Goal: Check status: Check status

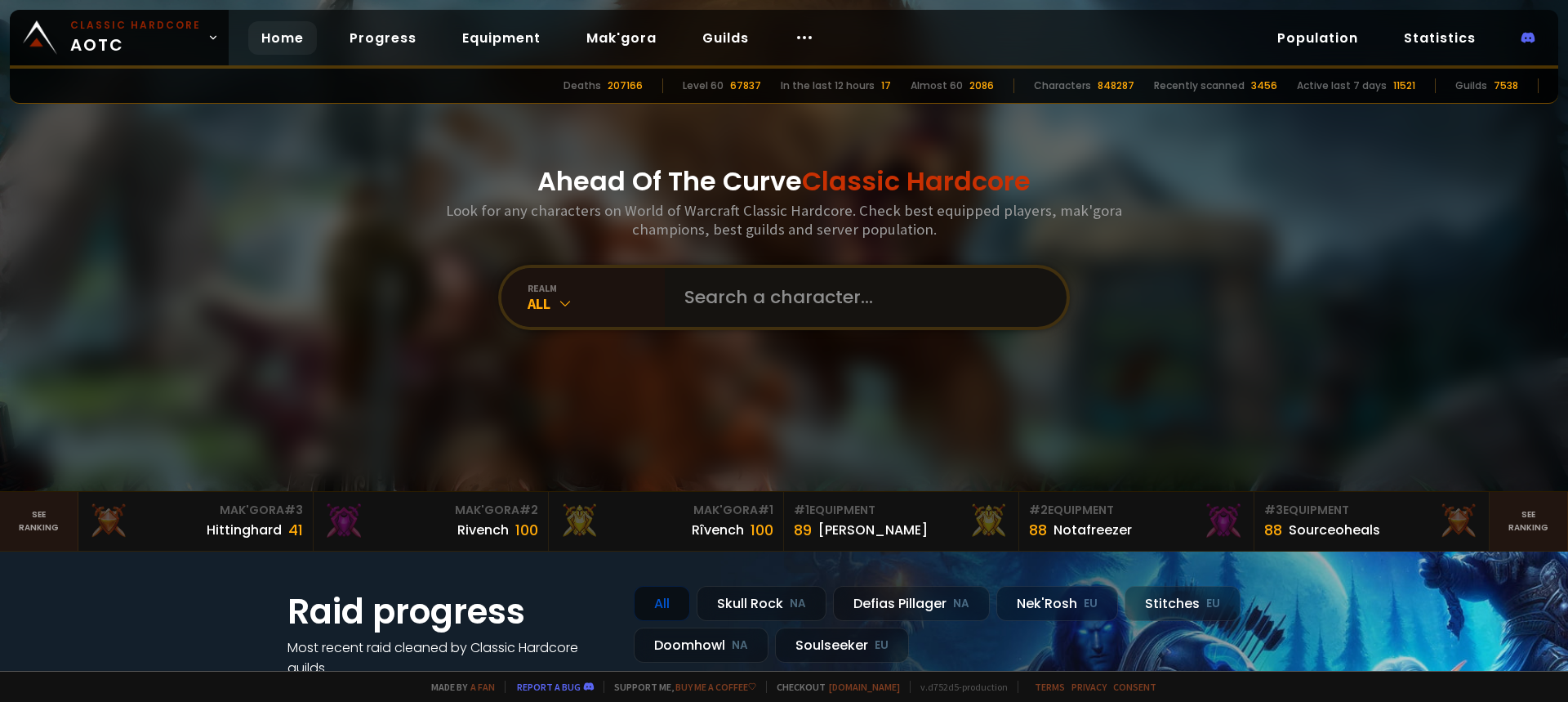
click at [714, 282] on input "text" at bounding box center [861, 297] width 372 height 58
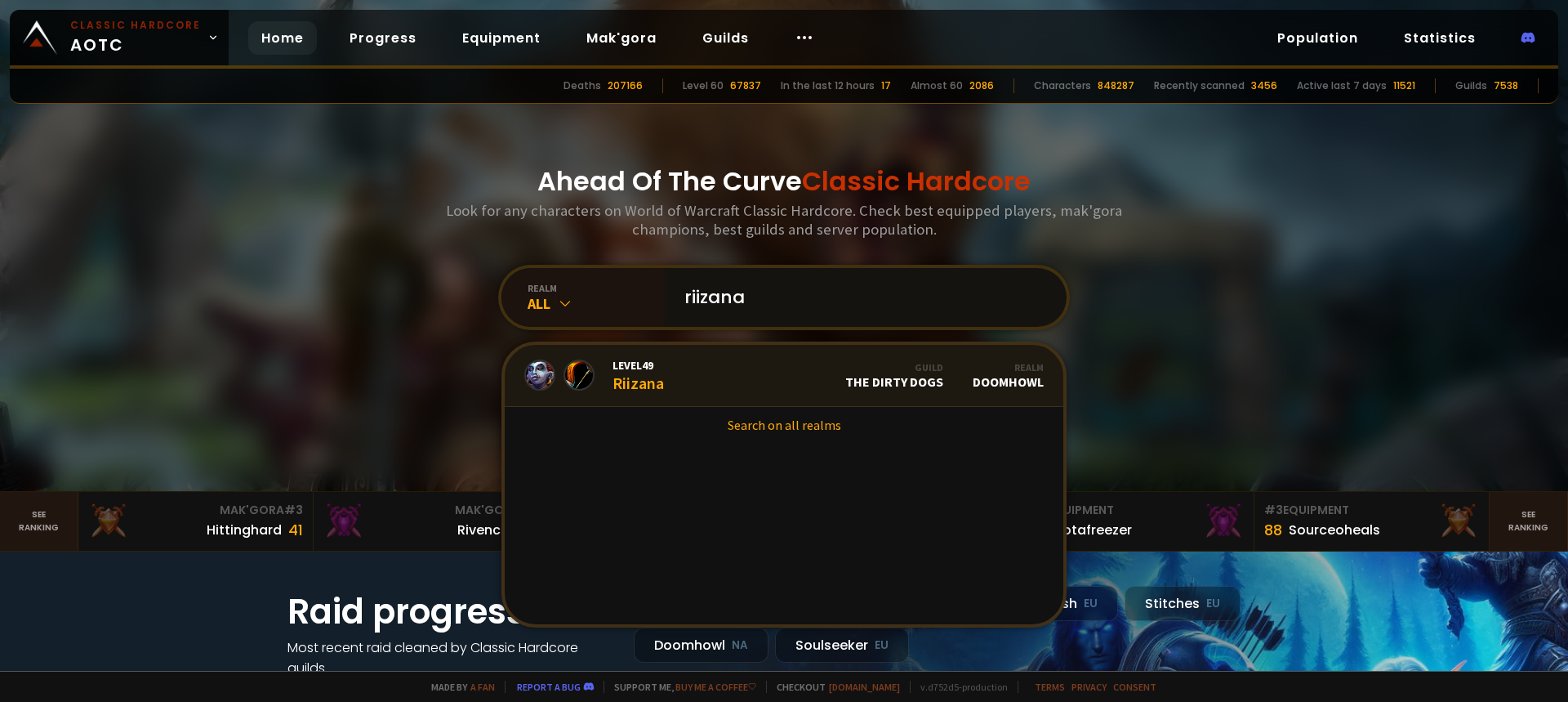
type input "riizana"
click at [686, 372] on link "Level 49 Riizana Guild The Dirty Dogs Realm Doomhowl" at bounding box center [784, 375] width 559 height 62
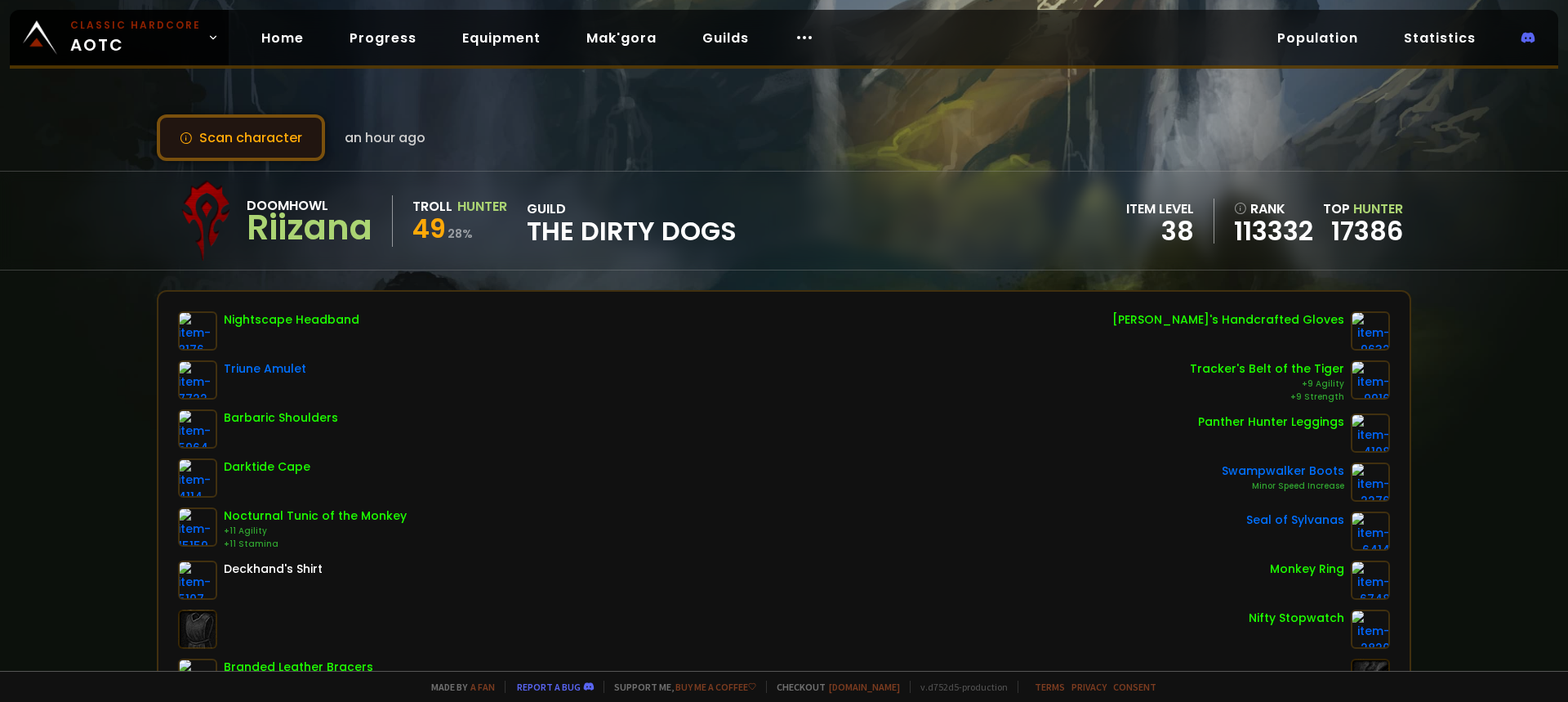
click at [288, 146] on button "Scan character" at bounding box center [240, 138] width 168 height 47
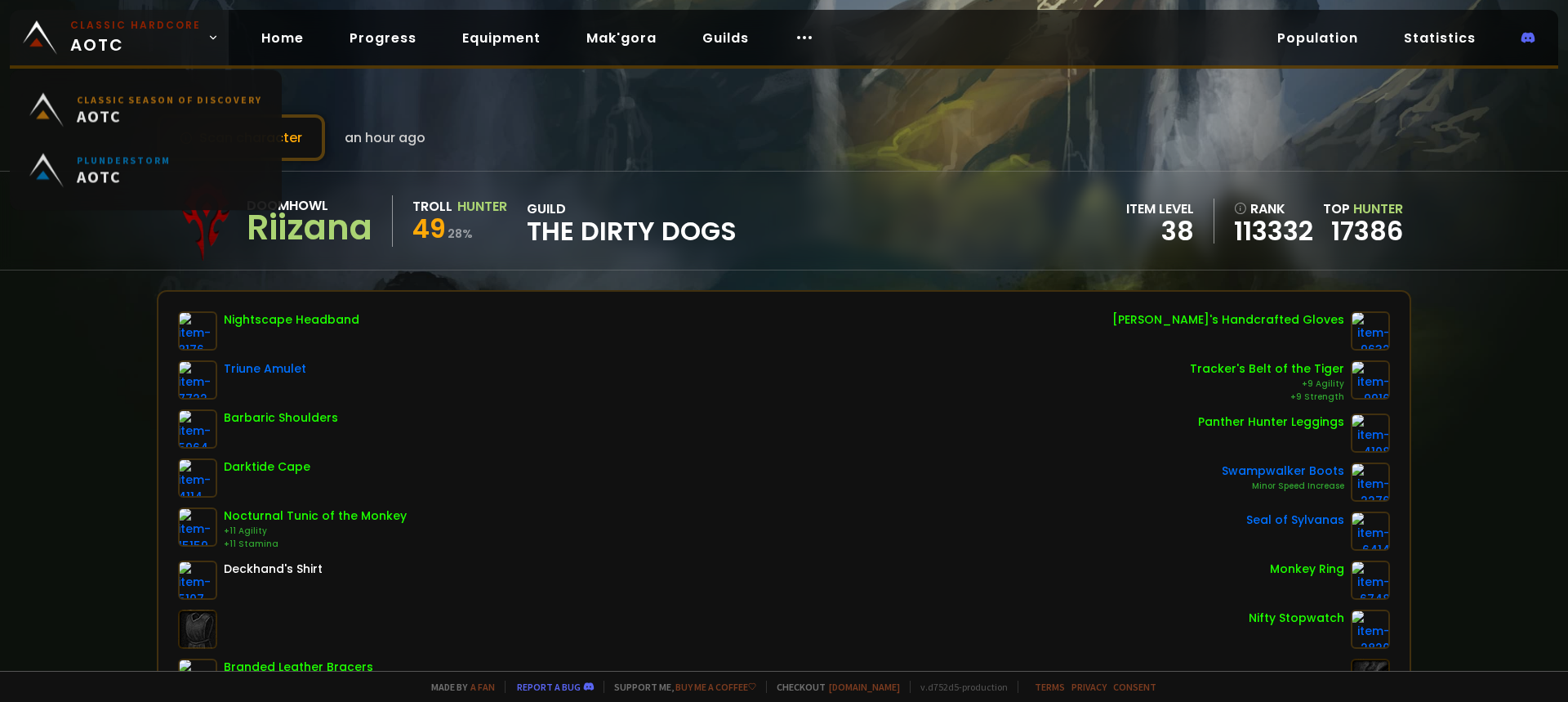
click at [108, 21] on small "Classic Hardcore" at bounding box center [135, 25] width 130 height 14
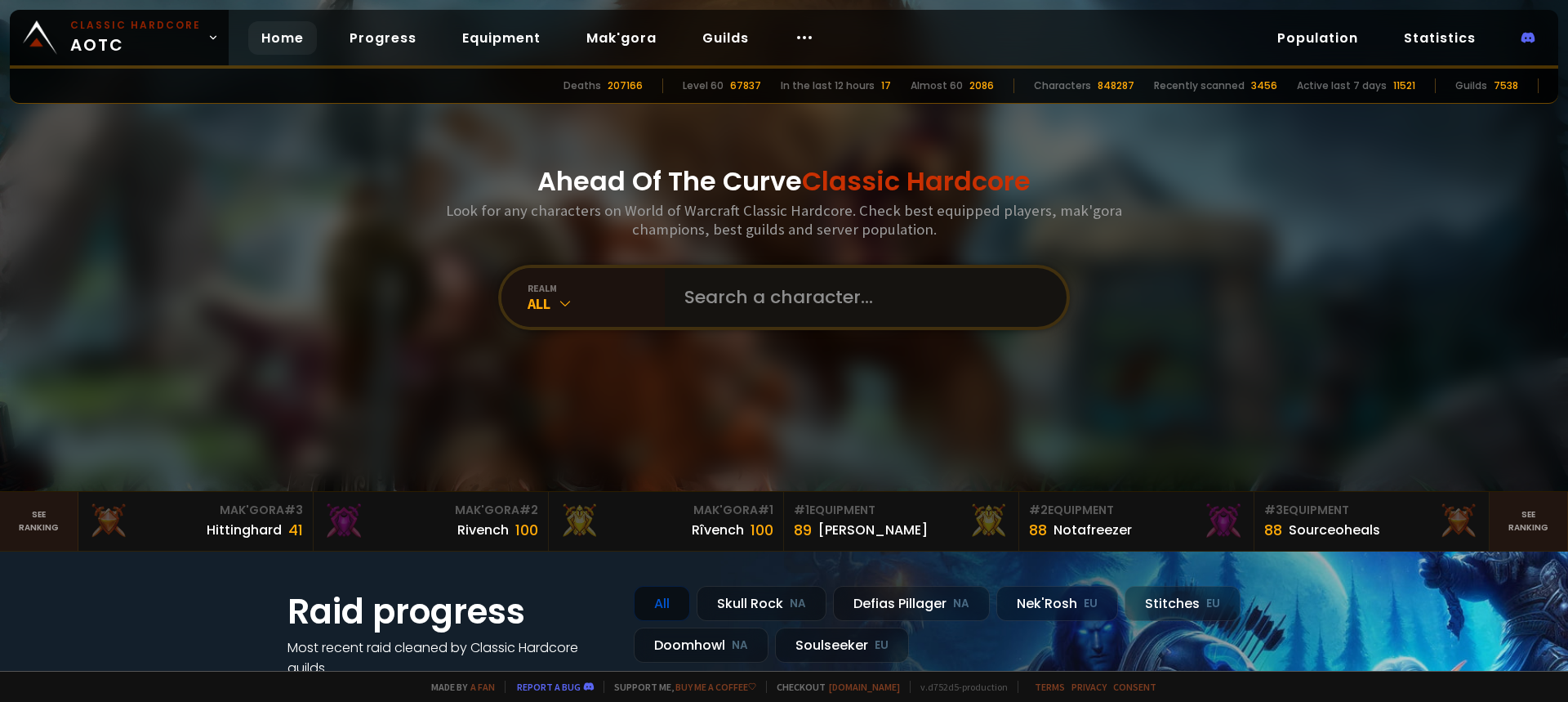
click at [830, 307] on input "text" at bounding box center [861, 297] width 372 height 58
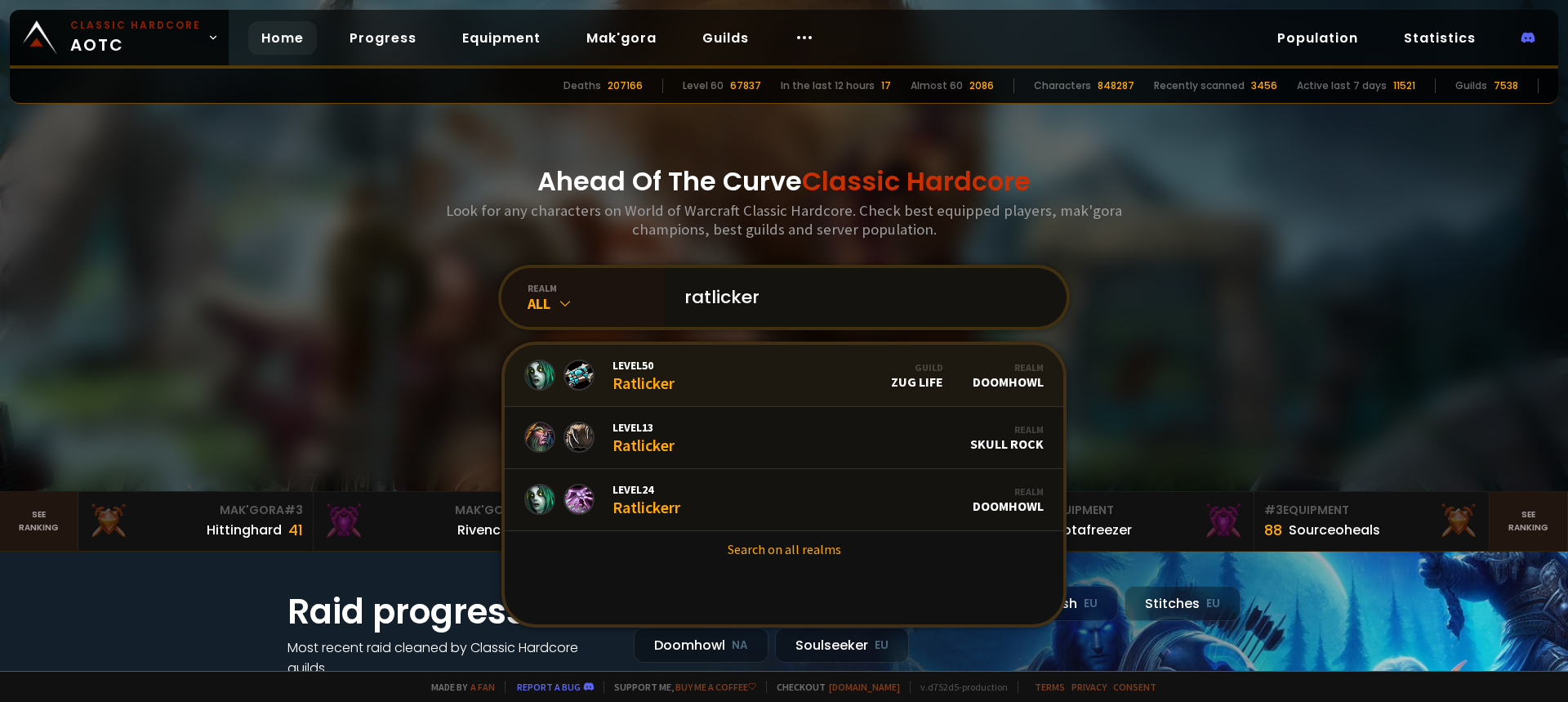
type input "ratlicker"
click at [708, 376] on link "Level 50 Ratlicker Guild Zug Life Realm Doomhowl" at bounding box center [784, 375] width 559 height 62
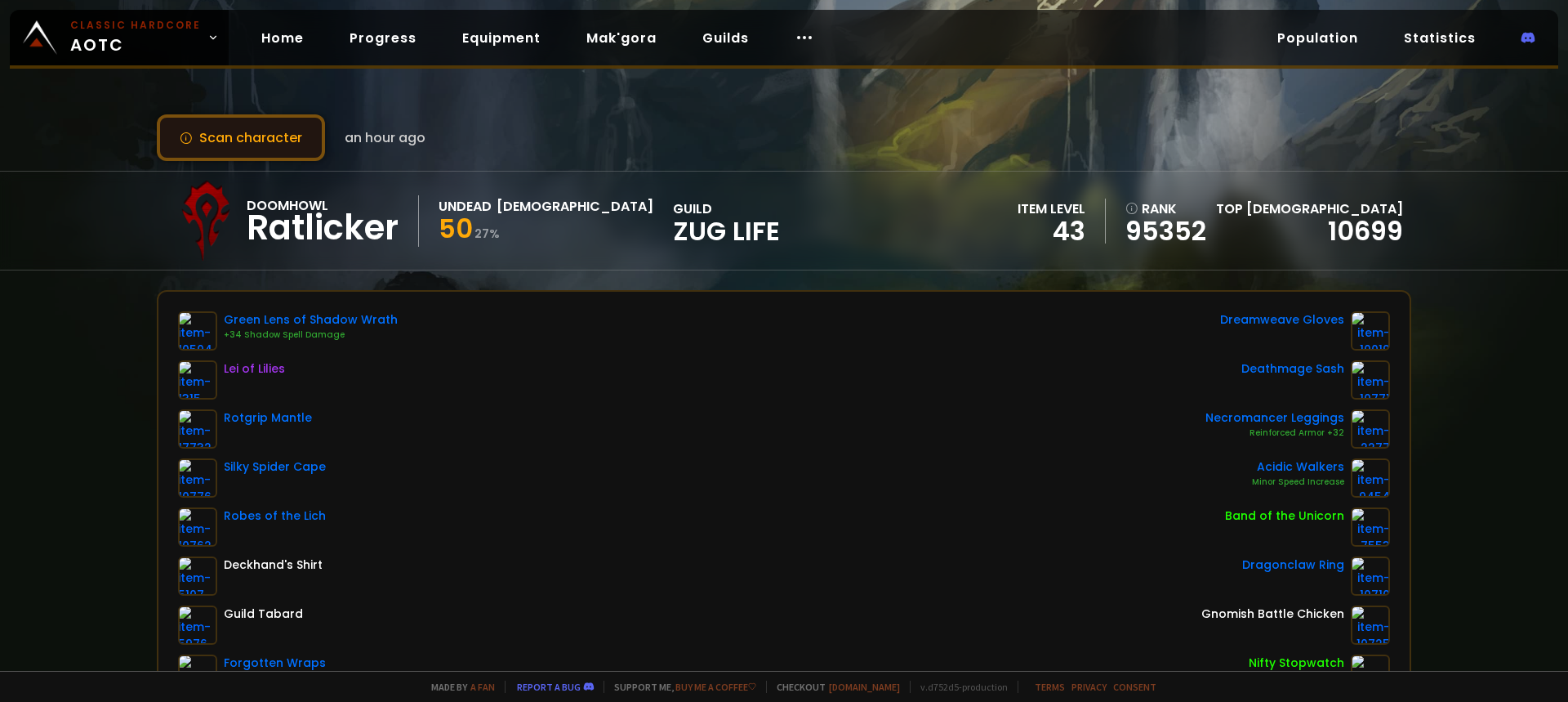
click at [268, 142] on button "Scan character" at bounding box center [240, 138] width 168 height 47
click at [276, 127] on button "Scan character" at bounding box center [240, 138] width 168 height 47
click at [271, 140] on button "Scan character" at bounding box center [240, 138] width 168 height 47
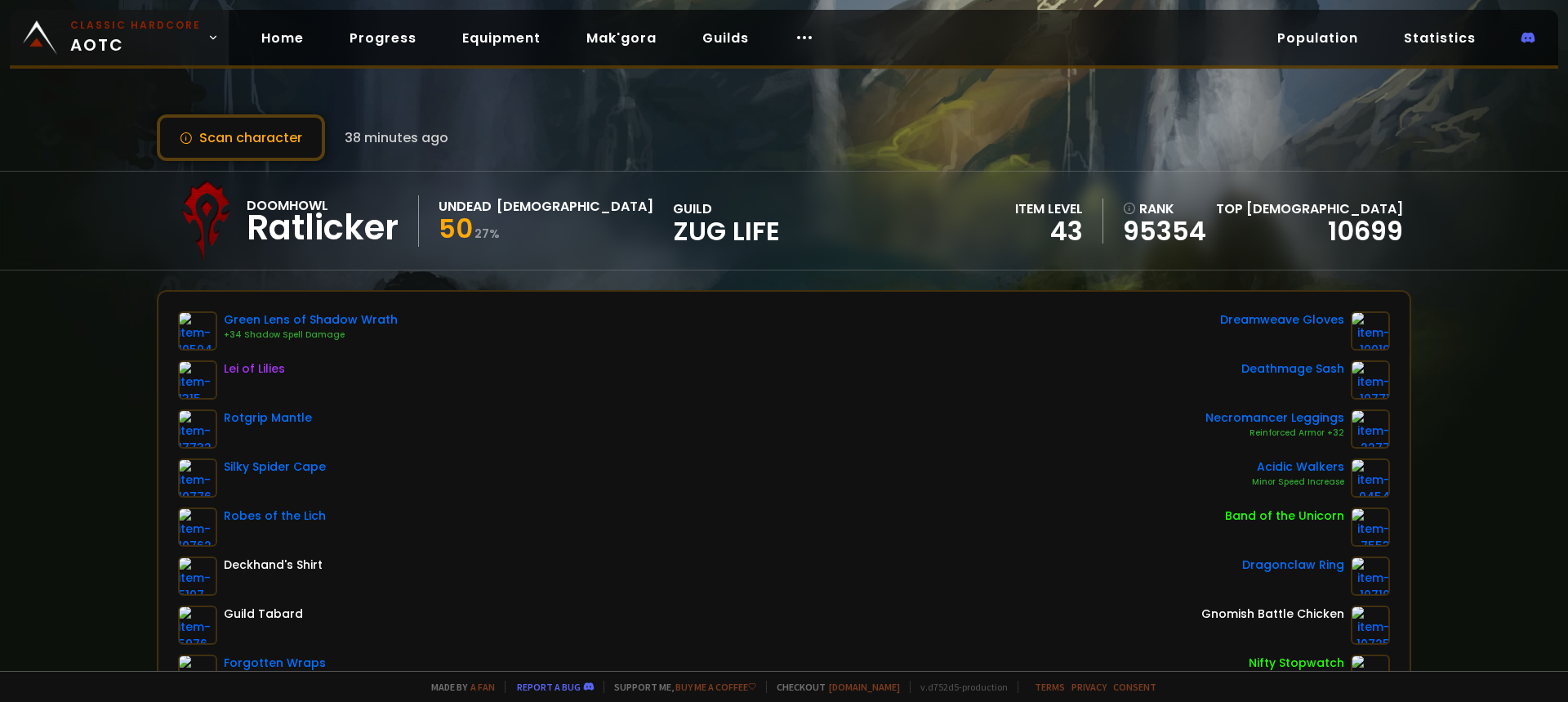
click at [121, 31] on small "Classic Hardcore" at bounding box center [135, 25] width 130 height 14
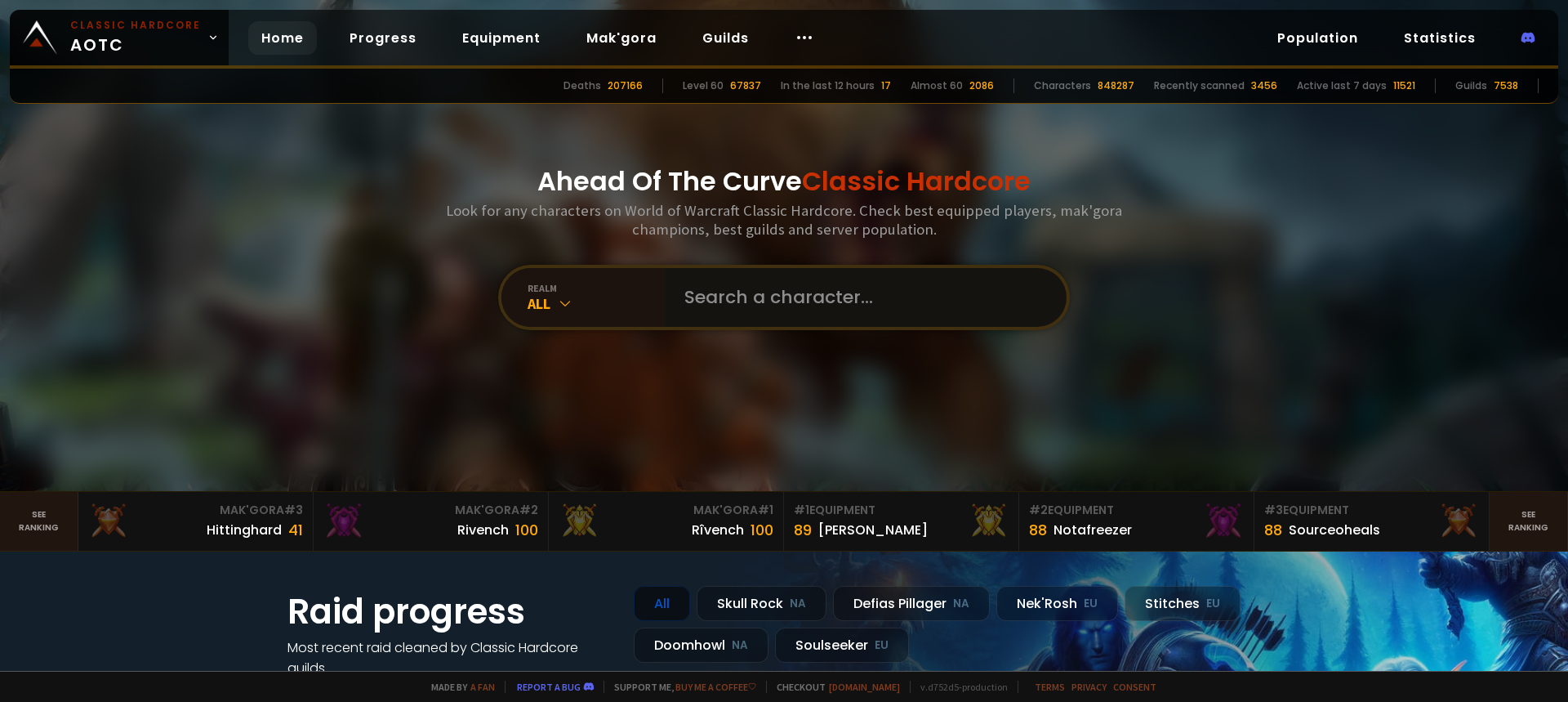
click at [721, 271] on input "text" at bounding box center [861, 297] width 372 height 58
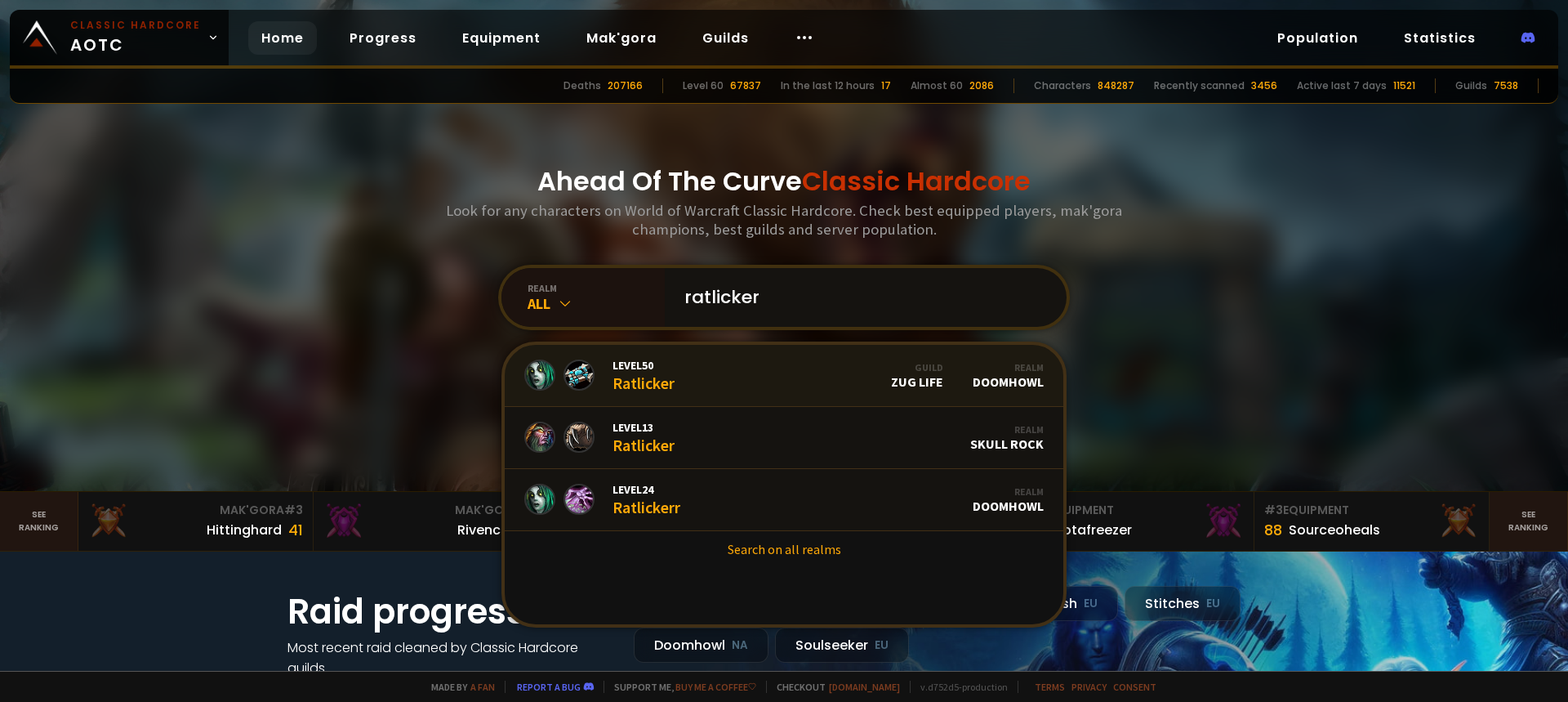
type input "ratlicker"
click at [712, 358] on link "Level 50 Ratlicker Guild Zug Life Realm Doomhowl" at bounding box center [784, 375] width 559 height 62
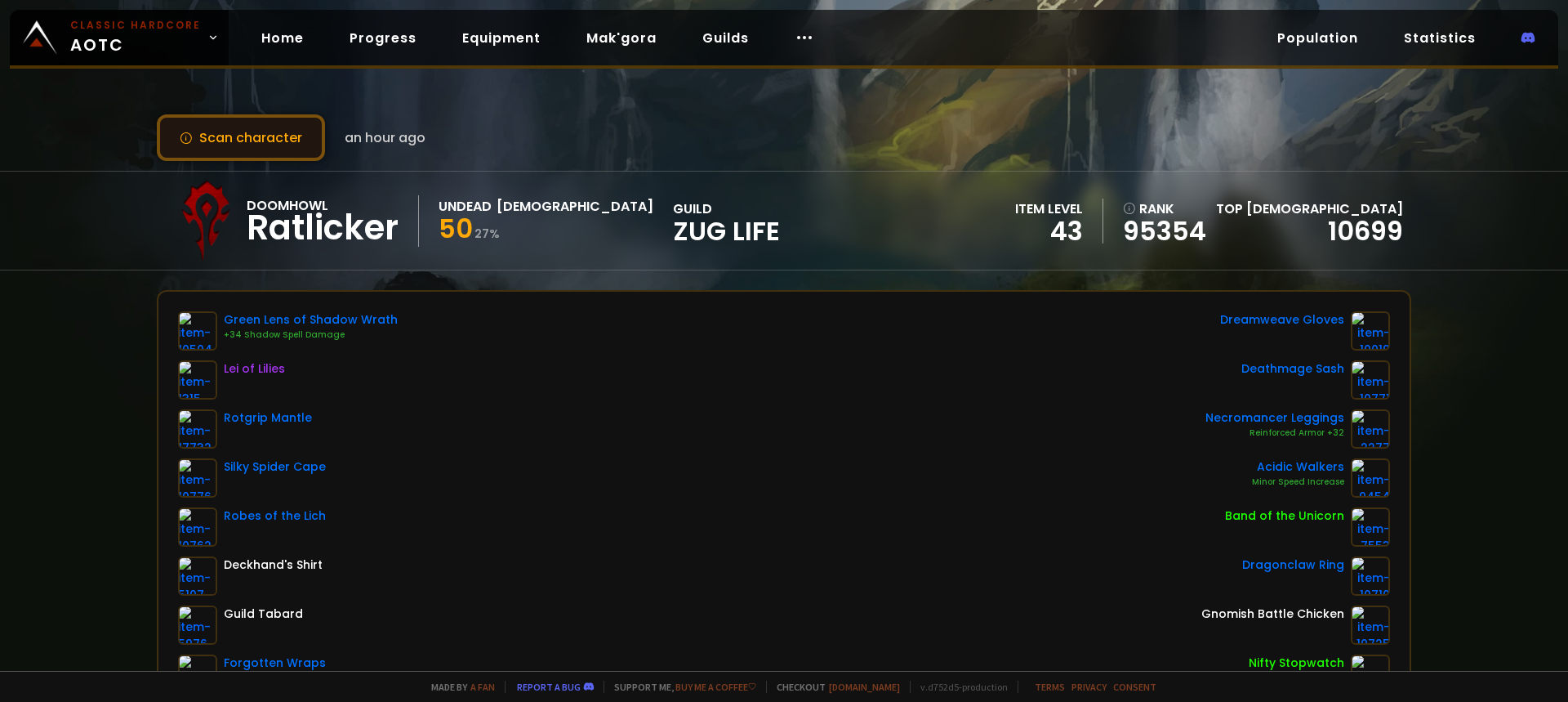
click at [247, 148] on button "Scan character" at bounding box center [240, 138] width 168 height 47
click at [205, 145] on button "Scan character" at bounding box center [240, 138] width 168 height 47
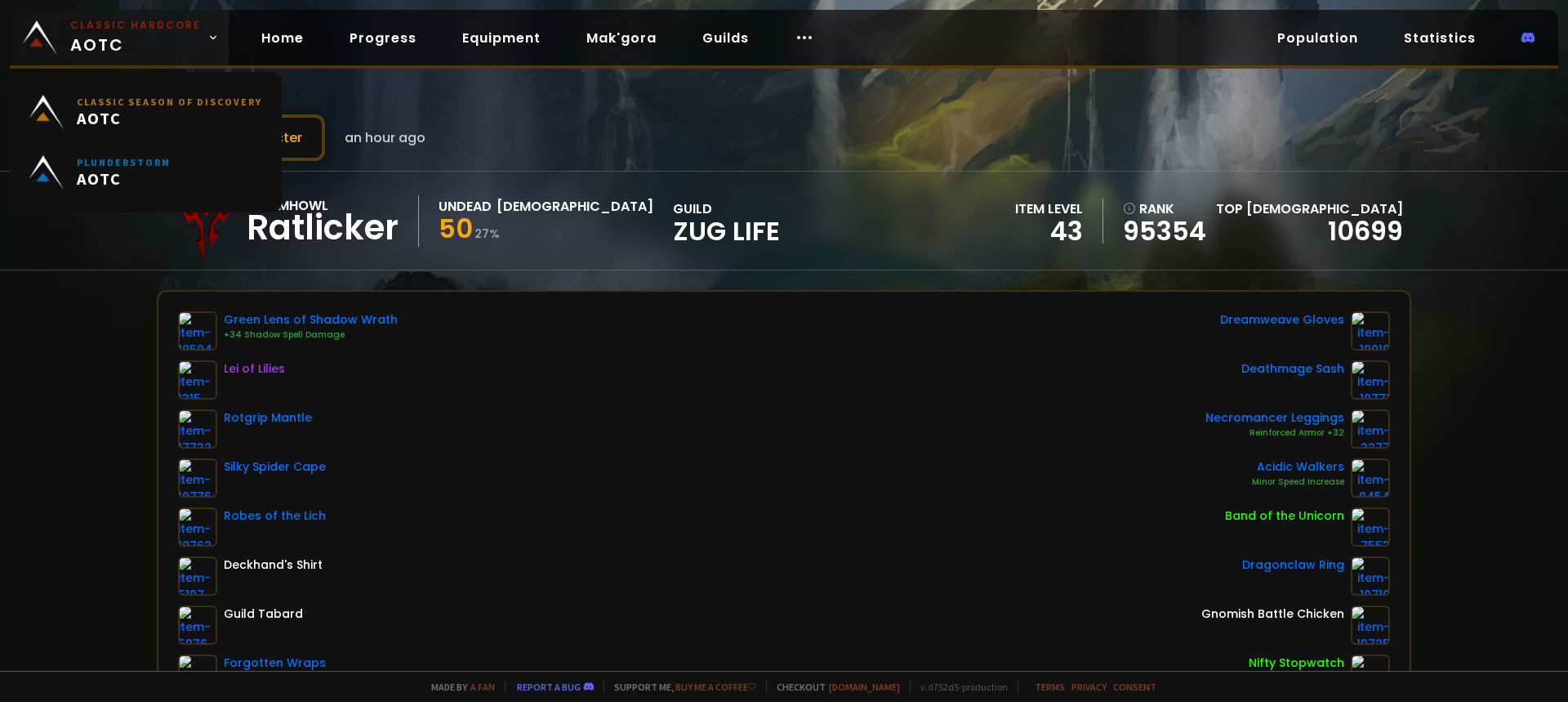
click at [138, 40] on span "Classic Hardcore AOTC" at bounding box center [135, 38] width 130 height 40
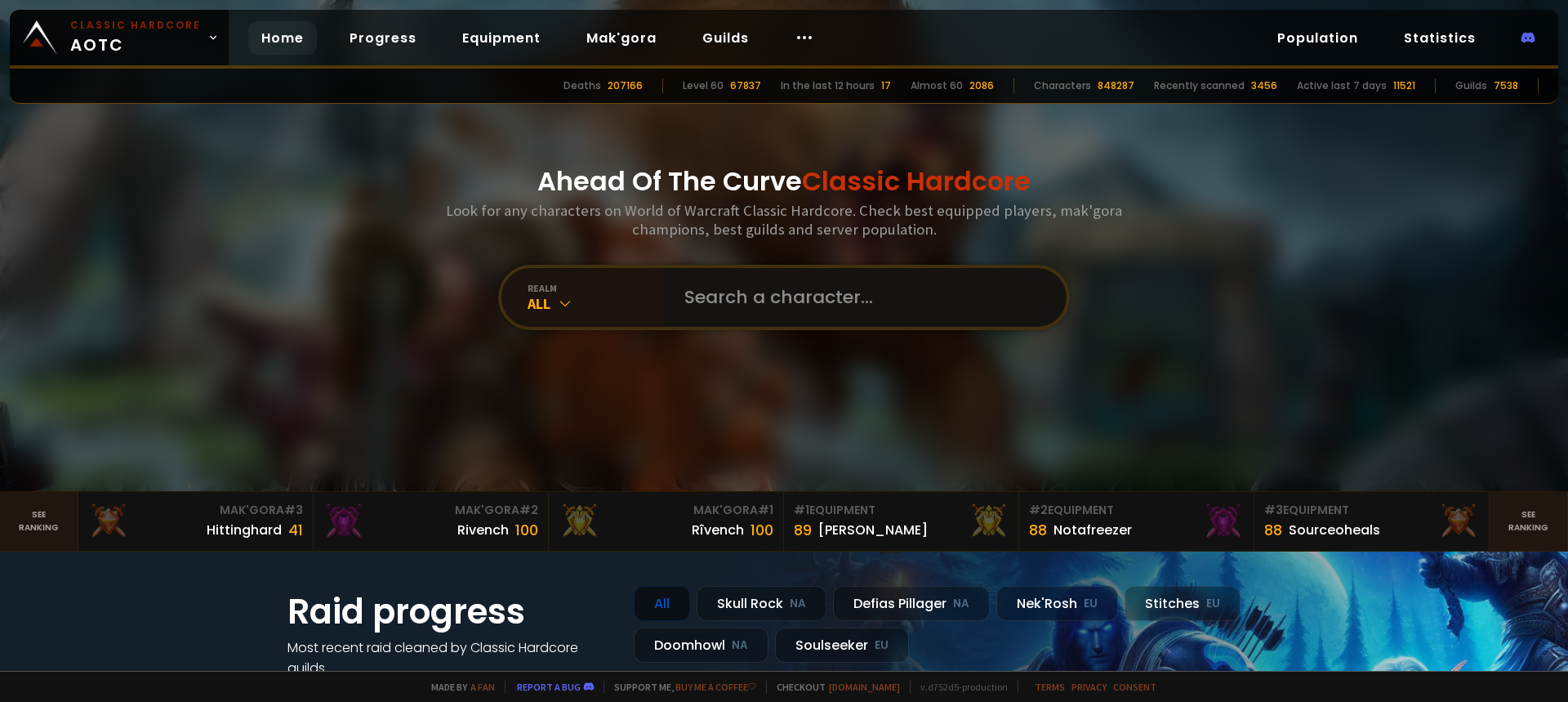
click at [748, 307] on input "text" at bounding box center [861, 297] width 372 height 58
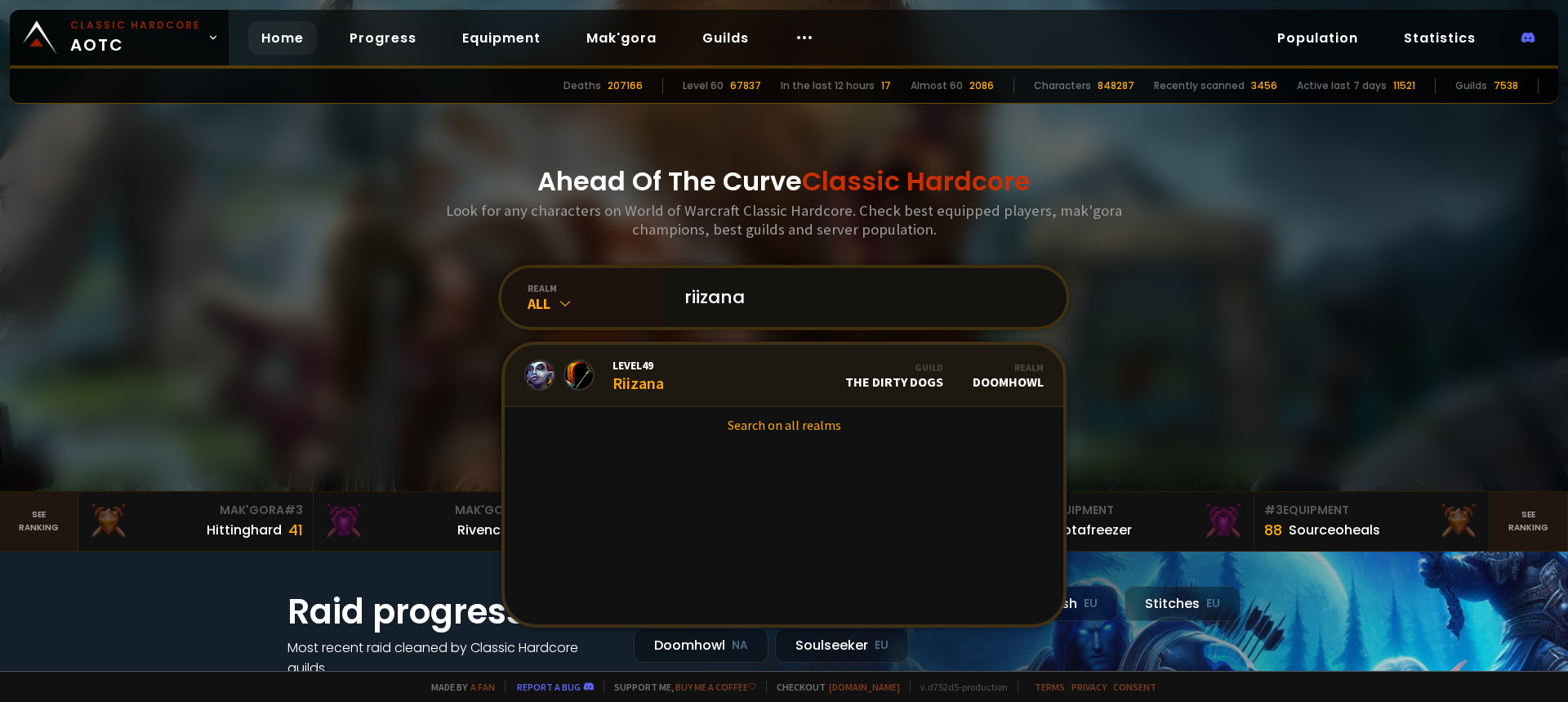
type input "riizana"
click at [726, 363] on link "Level 49 Riizana Guild The Dirty Dogs Realm Doomhowl" at bounding box center [784, 375] width 559 height 62
